Goal: Information Seeking & Learning: Learn about a topic

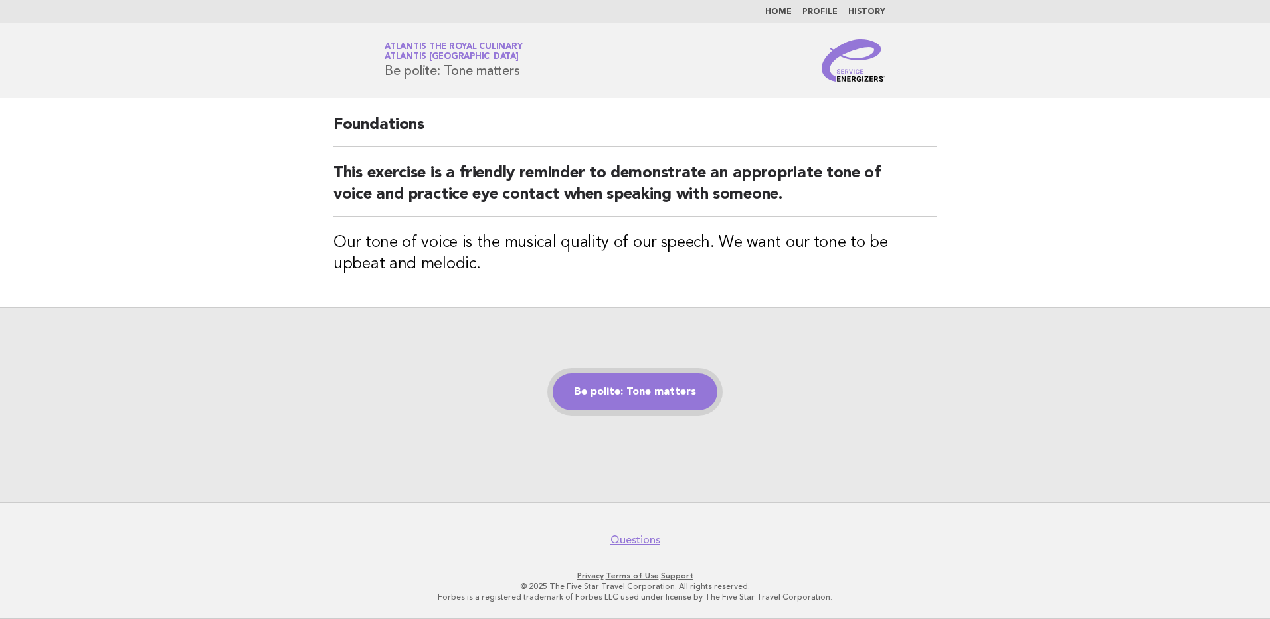
click at [602, 397] on link "Be polite: Tone matters" at bounding box center [635, 391] width 165 height 37
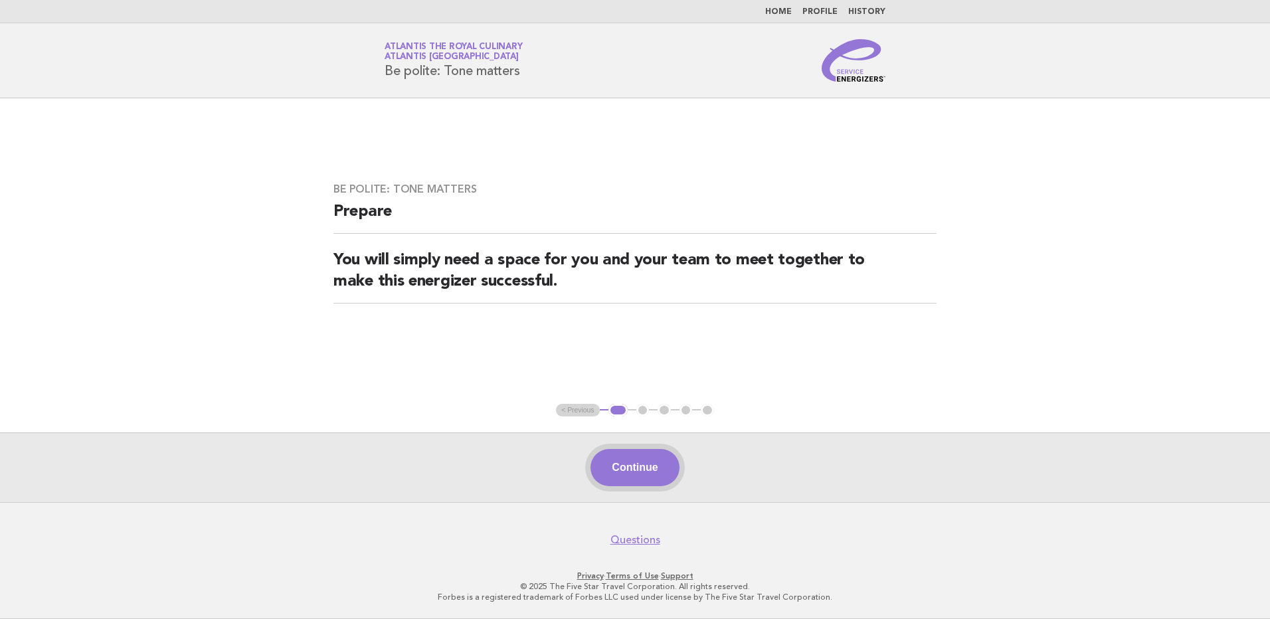
click at [624, 466] on button "Continue" at bounding box center [635, 467] width 88 height 37
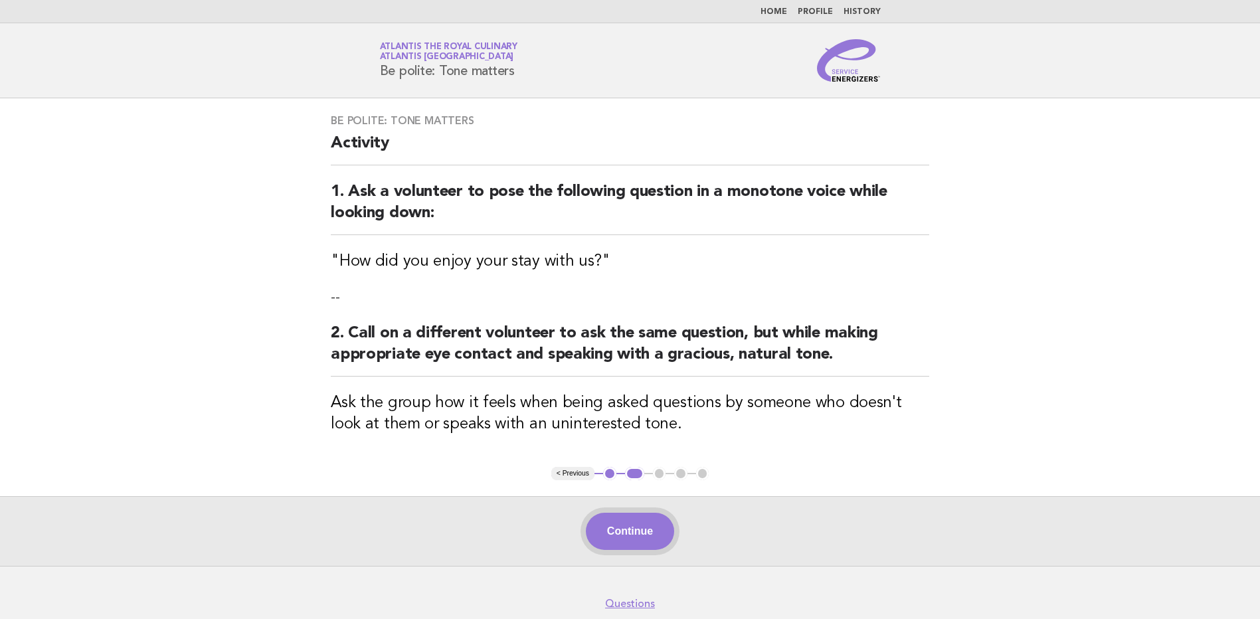
click at [628, 531] on button "Continue" at bounding box center [630, 531] width 88 height 37
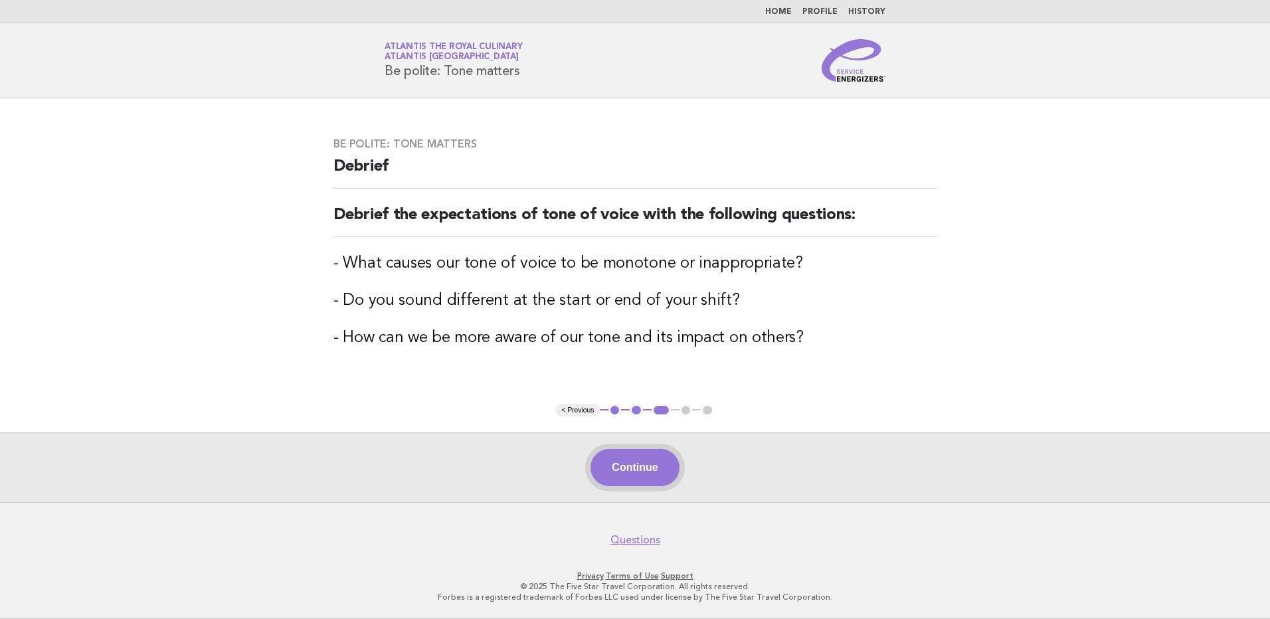
click at [621, 472] on button "Continue" at bounding box center [635, 467] width 88 height 37
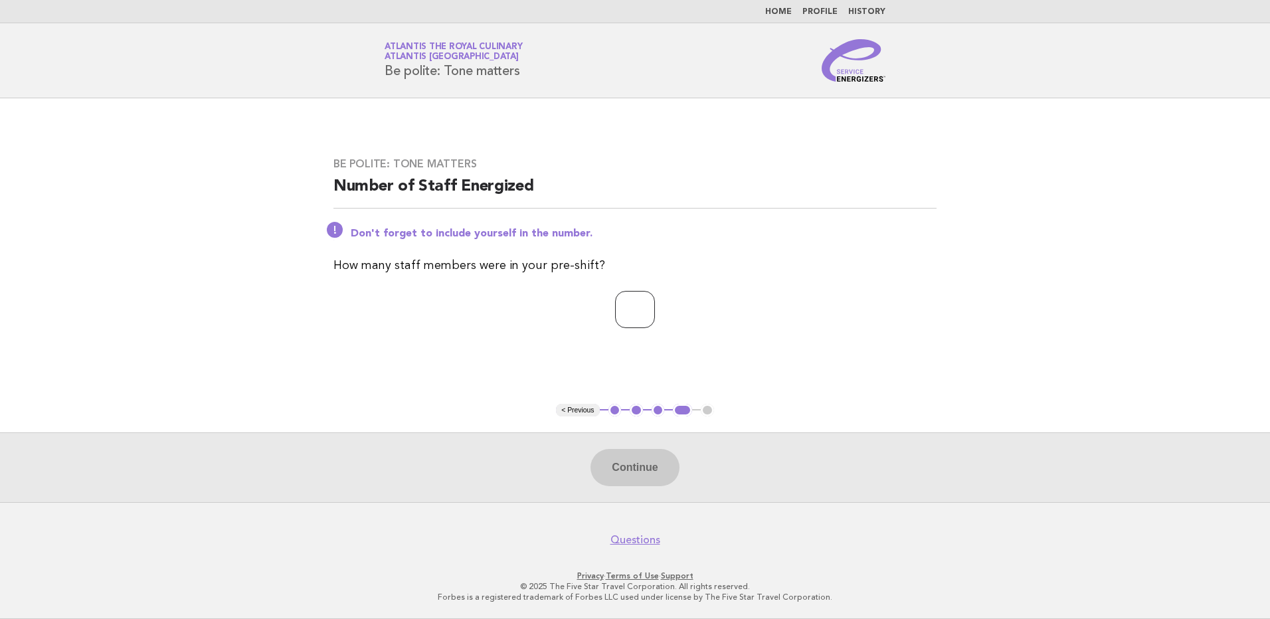
click at [655, 306] on input "*" at bounding box center [635, 309] width 40 height 37
click at [655, 311] on input "*" at bounding box center [635, 309] width 40 height 37
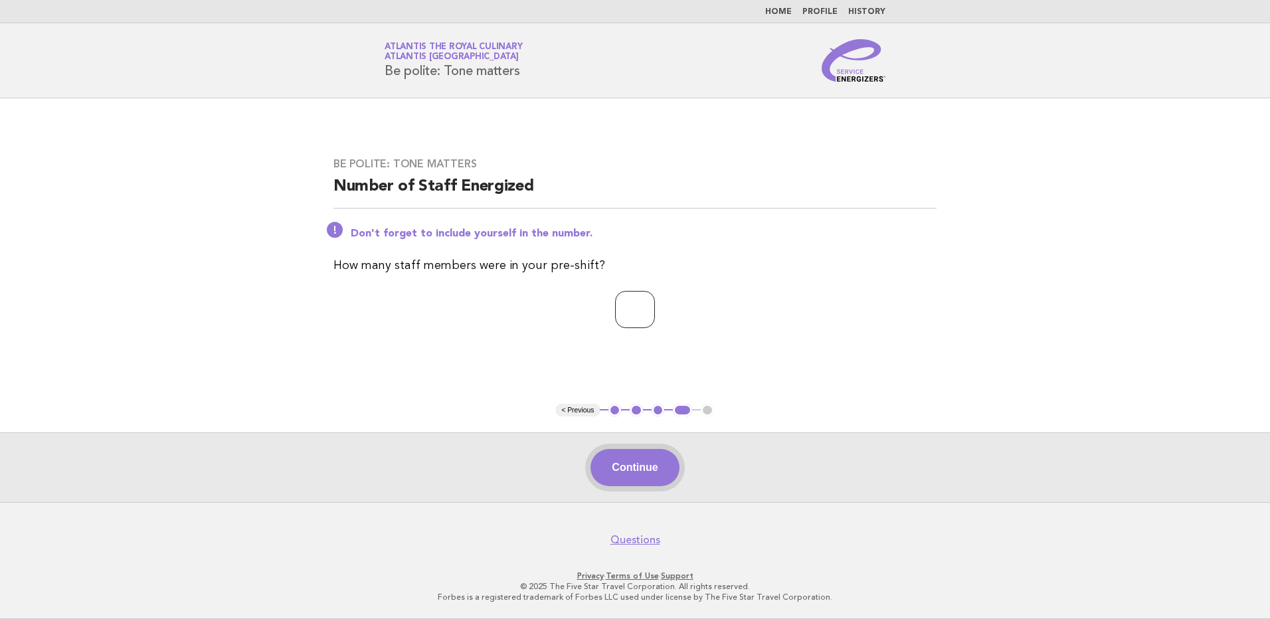
type input "**"
click at [654, 461] on button "Continue" at bounding box center [635, 467] width 88 height 37
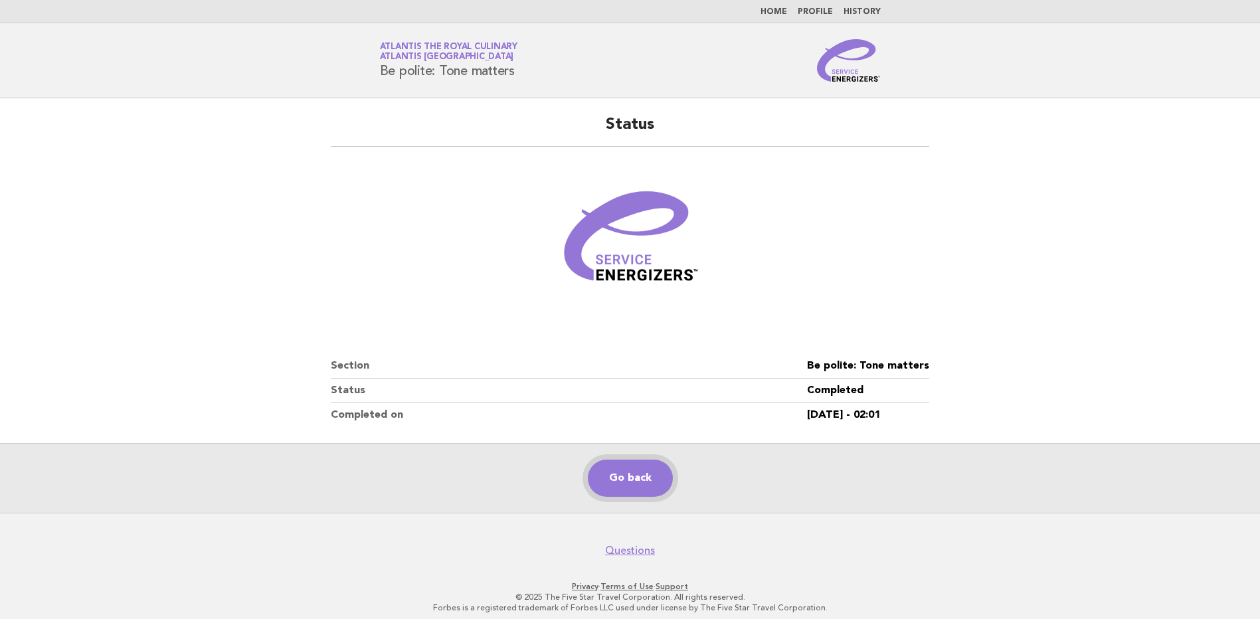
click at [631, 472] on link "Go back" at bounding box center [630, 478] width 85 height 37
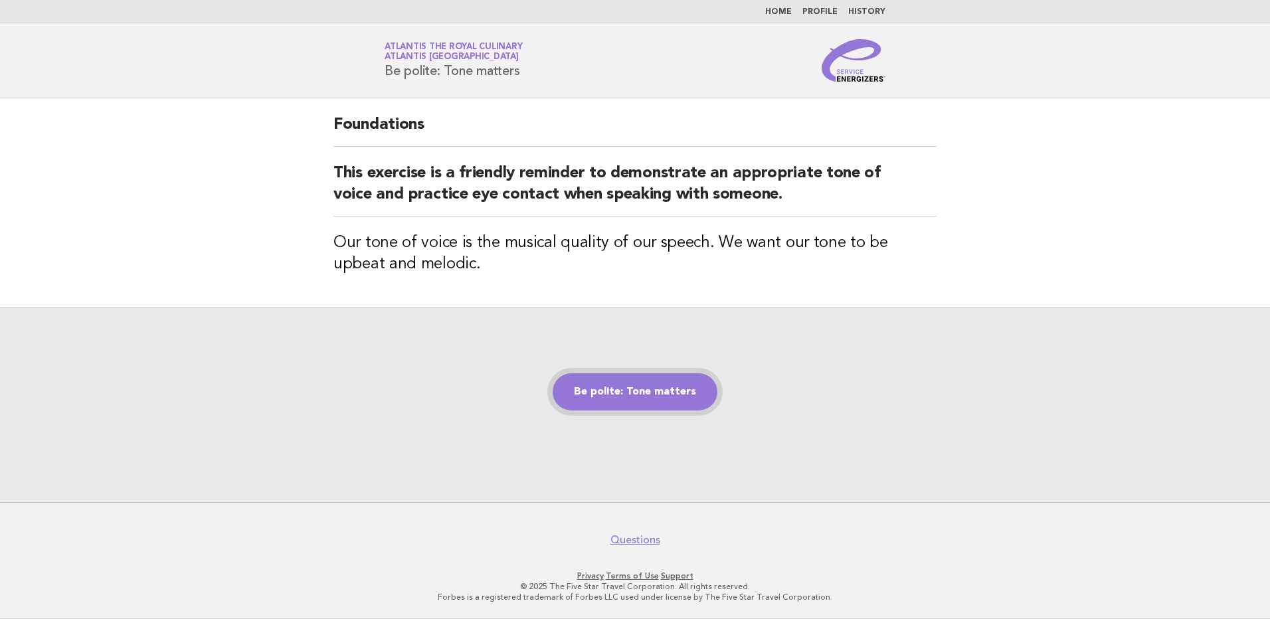
click at [644, 387] on link "Be polite: Tone matters" at bounding box center [635, 391] width 165 height 37
